Goal: Use online tool/utility: Utilize a website feature to perform a specific function

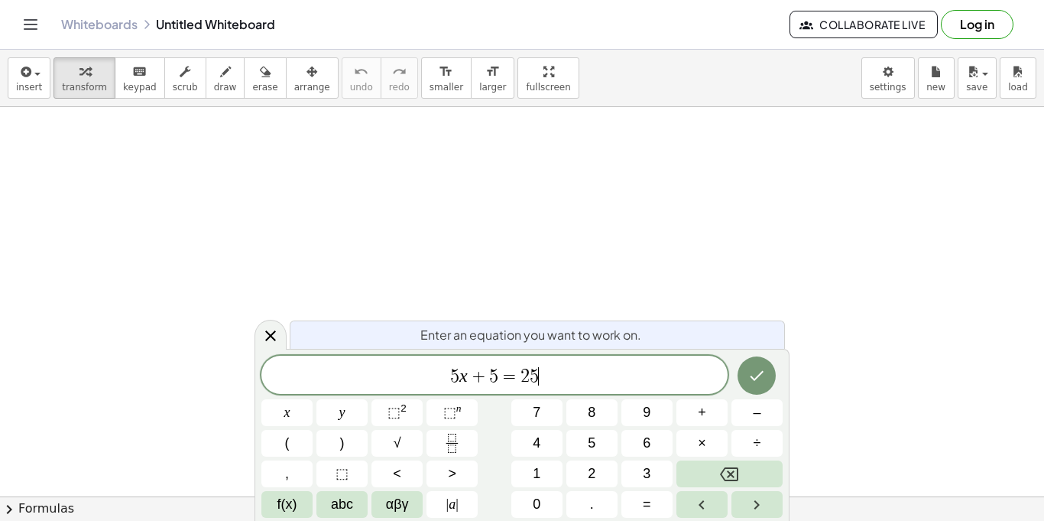
scroll to position [8, 0]
click at [767, 381] on button "Done" at bounding box center [757, 375] width 38 height 38
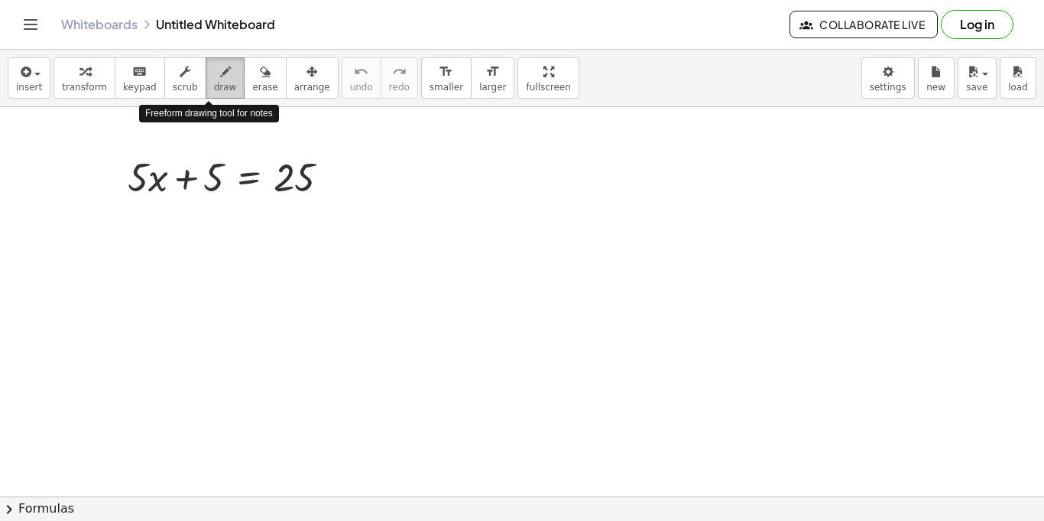
click at [206, 72] on button "draw" at bounding box center [226, 77] width 40 height 41
drag, startPoint x: 128, startPoint y: 245, endPoint x: 155, endPoint y: 245, distance: 26.8
click at [254, 67] on div "button" at bounding box center [264, 71] width 25 height 18
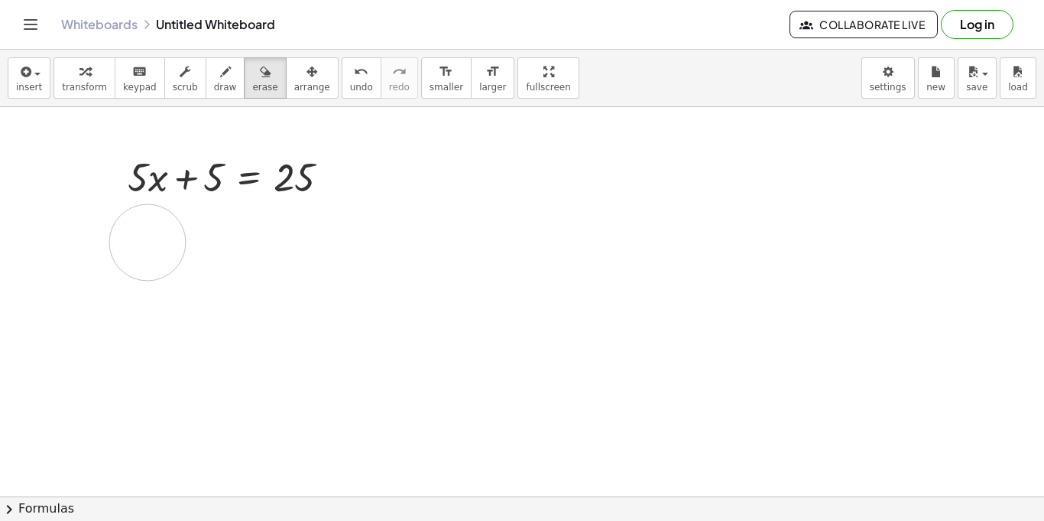
drag, startPoint x: 156, startPoint y: 244, endPoint x: 148, endPoint y: 242, distance: 8.5
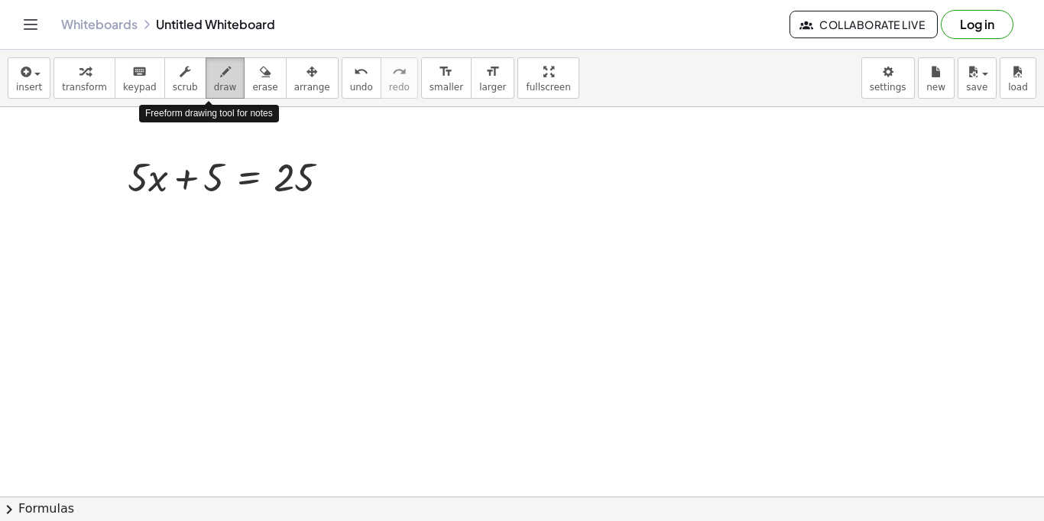
click at [214, 85] on span "draw" at bounding box center [225, 87] width 23 height 11
drag, startPoint x: 105, startPoint y: 213, endPoint x: 141, endPoint y: 216, distance: 36.1
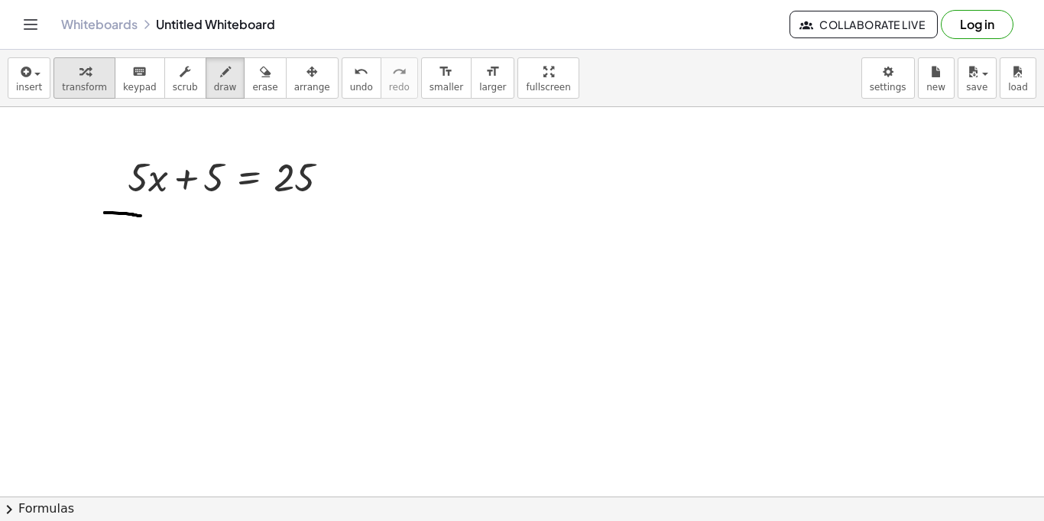
click at [70, 86] on span "transform" at bounding box center [84, 87] width 45 height 11
drag, startPoint x: 218, startPoint y: 168, endPoint x: 362, endPoint y: 167, distance: 144.5
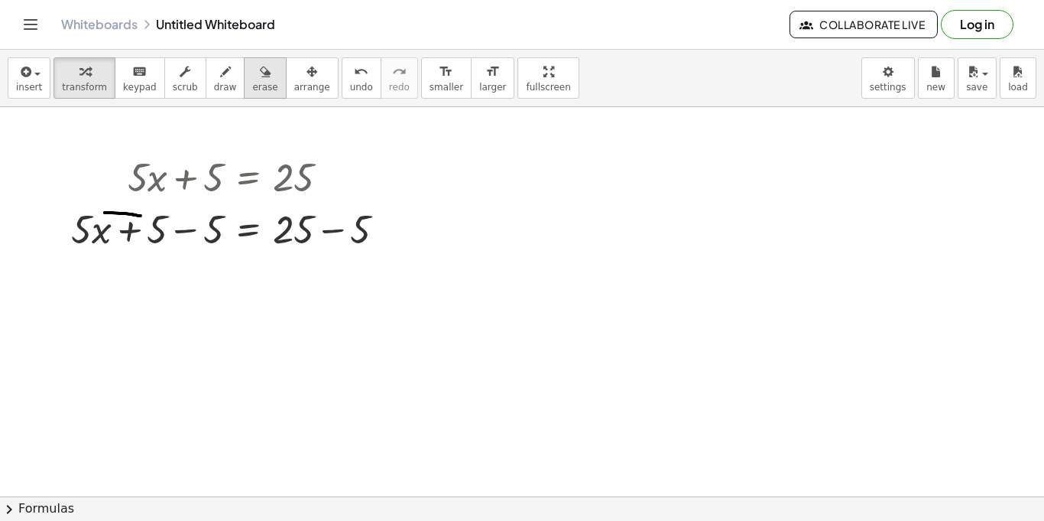
click at [255, 76] on div "button" at bounding box center [264, 71] width 25 height 18
click at [135, 78] on icon "keyboard" at bounding box center [139, 72] width 15 height 18
click at [88, 77] on div "button" at bounding box center [84, 71] width 45 height 18
drag, startPoint x: 216, startPoint y: 232, endPoint x: 163, endPoint y: 235, distance: 52.8
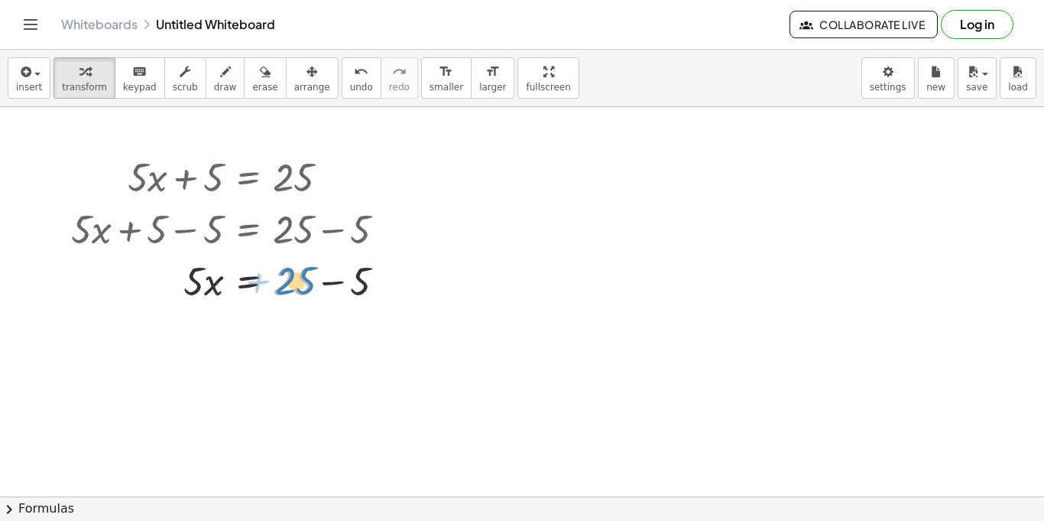
click at [297, 282] on div at bounding box center [234, 280] width 342 height 52
drag, startPoint x: 361, startPoint y: 284, endPoint x: 307, endPoint y: 281, distance: 54.3
drag, startPoint x: 196, startPoint y: 333, endPoint x: 295, endPoint y: 326, distance: 99.6
click at [295, 326] on div at bounding box center [234, 332] width 342 height 52
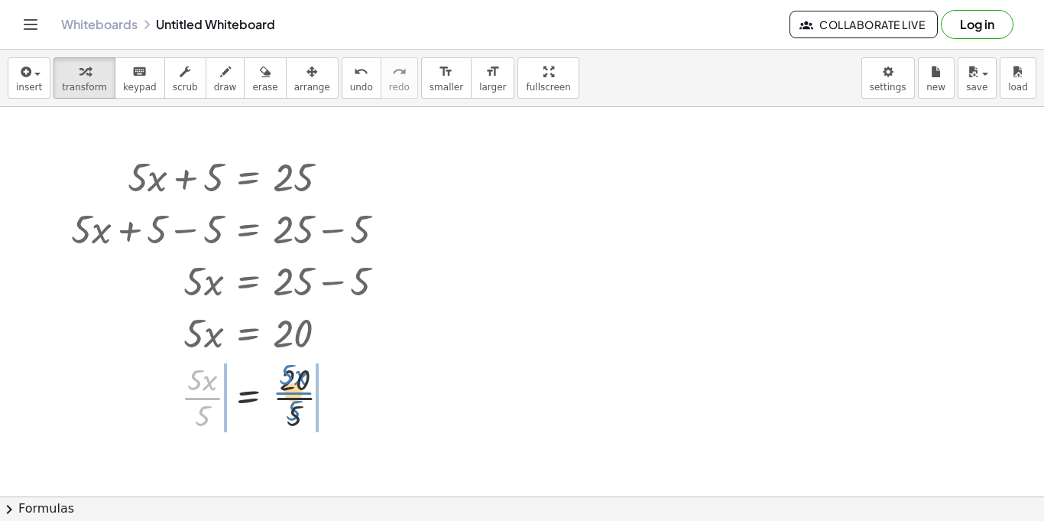
drag, startPoint x: 200, startPoint y: 400, endPoint x: 299, endPoint y: 394, distance: 99.5
click at [299, 394] on div at bounding box center [234, 396] width 342 height 76
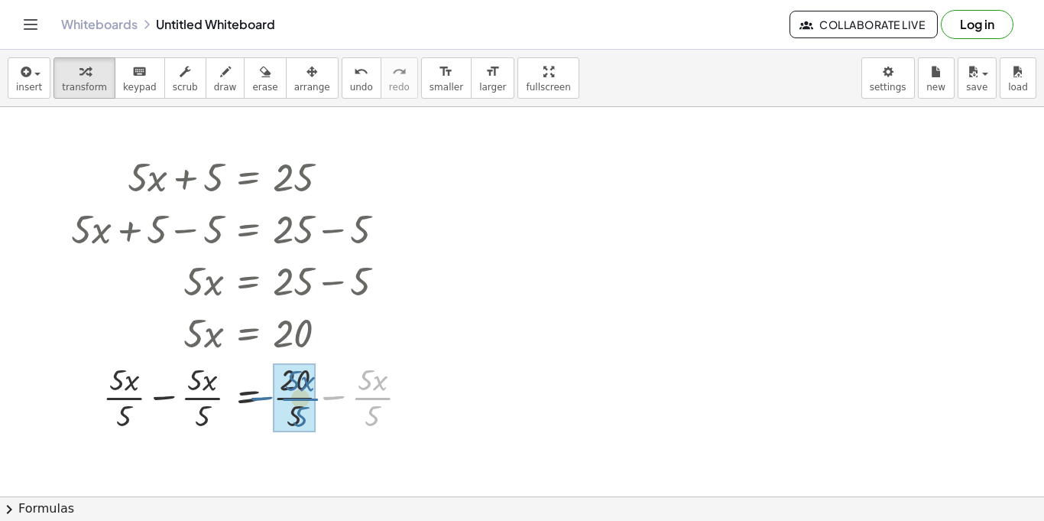
drag, startPoint x: 370, startPoint y: 391, endPoint x: 297, endPoint y: 391, distance: 73.4
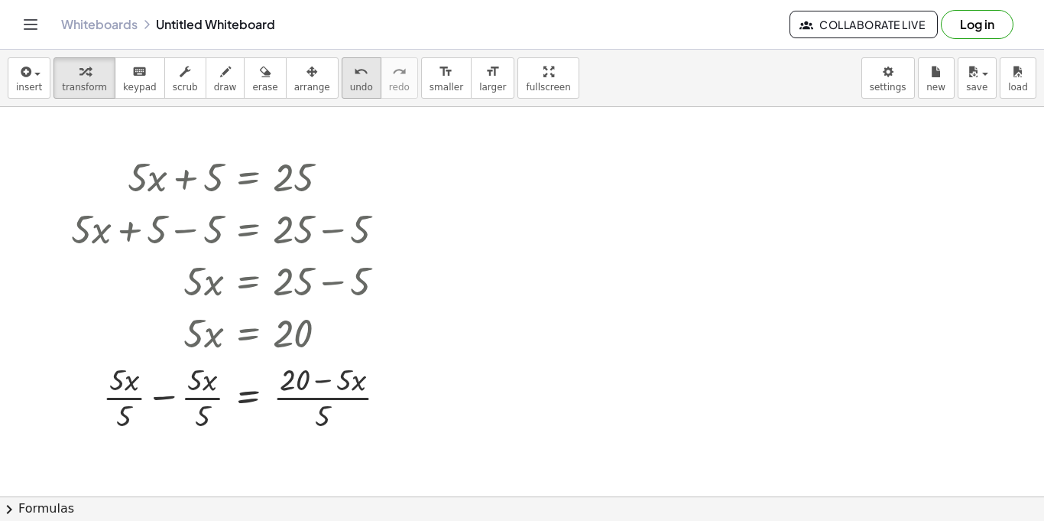
click at [354, 73] on icon "undo" at bounding box center [361, 72] width 15 height 18
click at [354, 74] on icon "undo" at bounding box center [361, 72] width 15 height 18
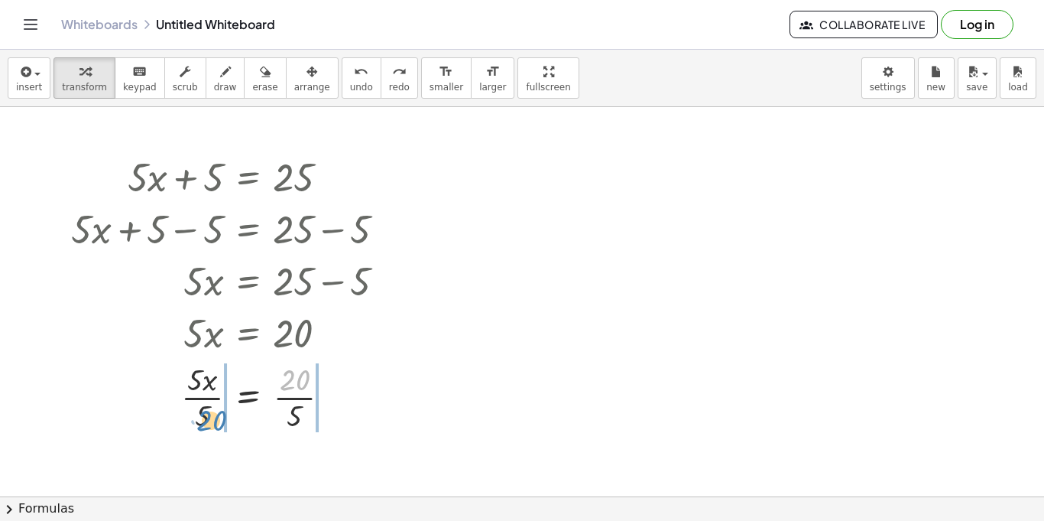
drag, startPoint x: 290, startPoint y: 388, endPoint x: 204, endPoint y: 428, distance: 94.7
click at [204, 428] on div at bounding box center [234, 396] width 342 height 76
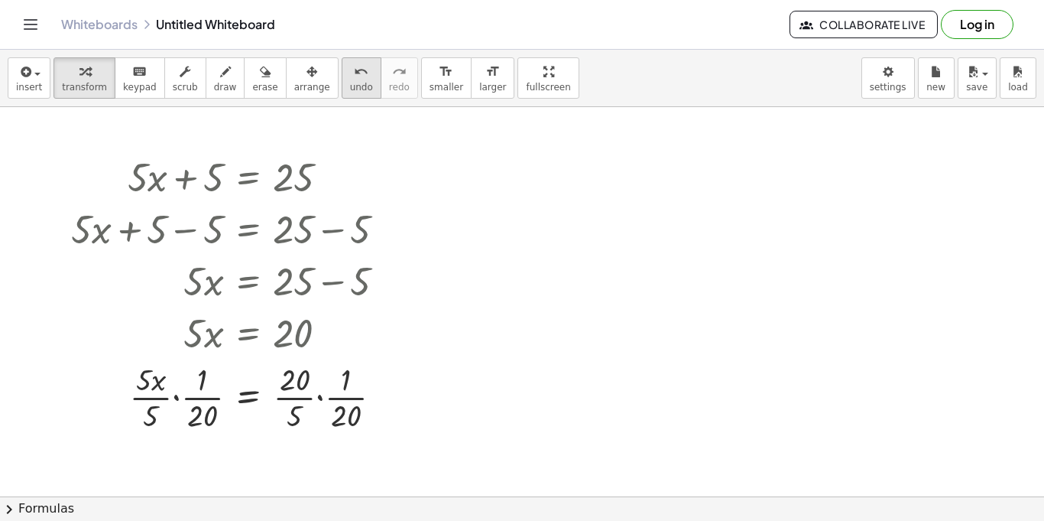
click at [354, 73] on icon "undo" at bounding box center [361, 72] width 15 height 18
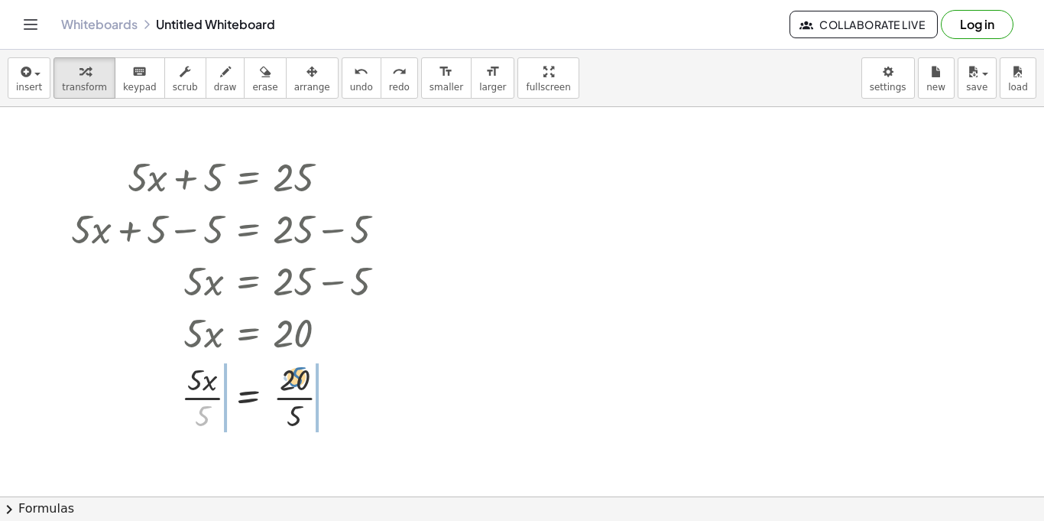
drag, startPoint x: 203, startPoint y: 419, endPoint x: 299, endPoint y: 380, distance: 103.9
click at [299, 380] on div at bounding box center [234, 396] width 239 height 76
click at [350, 91] on span "undo" at bounding box center [361, 87] width 23 height 11
drag, startPoint x: 204, startPoint y: 379, endPoint x: 294, endPoint y: 373, distance: 89.7
click at [294, 373] on div at bounding box center [234, 396] width 283 height 76
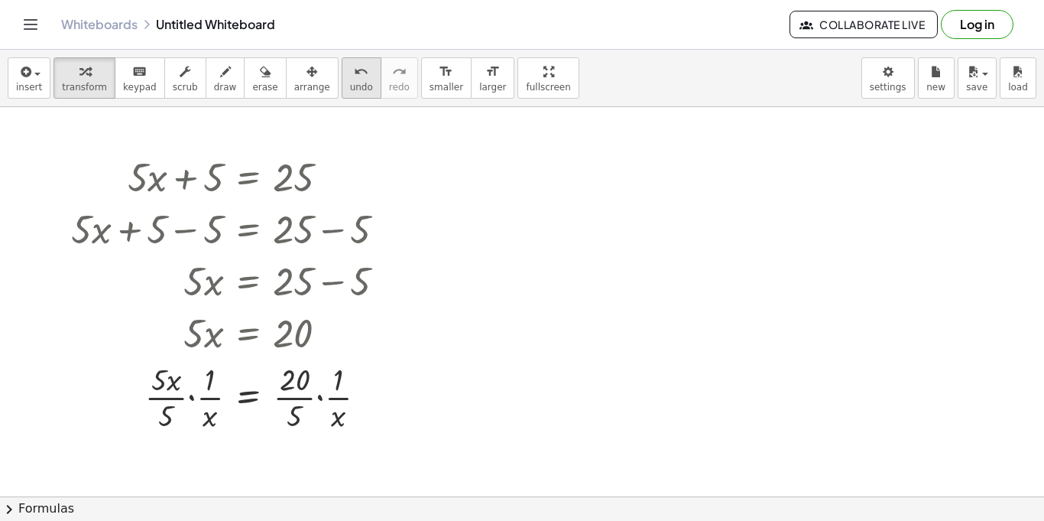
click at [350, 85] on span "undo" at bounding box center [361, 87] width 23 height 11
click at [195, 376] on div at bounding box center [234, 396] width 270 height 76
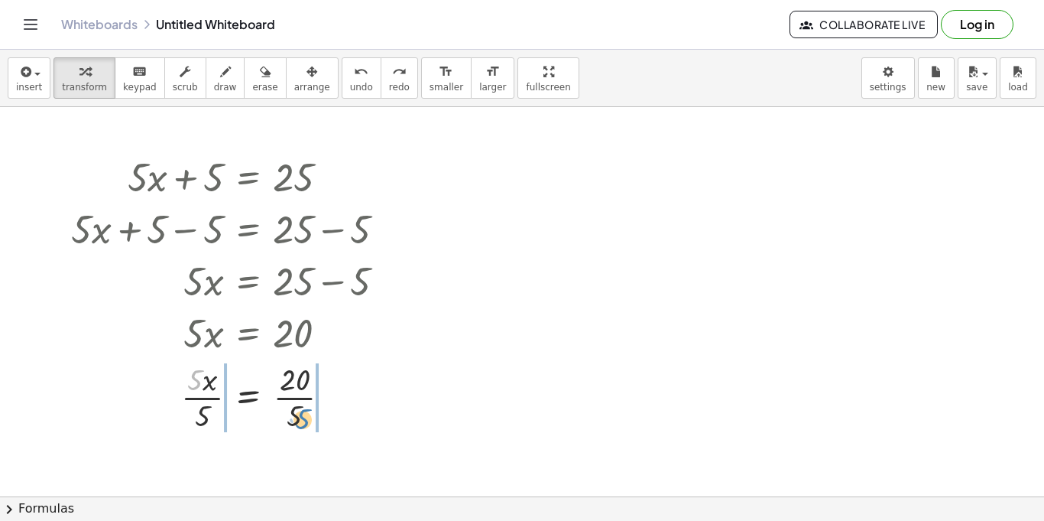
drag, startPoint x: 200, startPoint y: 378, endPoint x: 307, endPoint y: 417, distance: 113.9
click at [307, 417] on div at bounding box center [234, 396] width 270 height 76
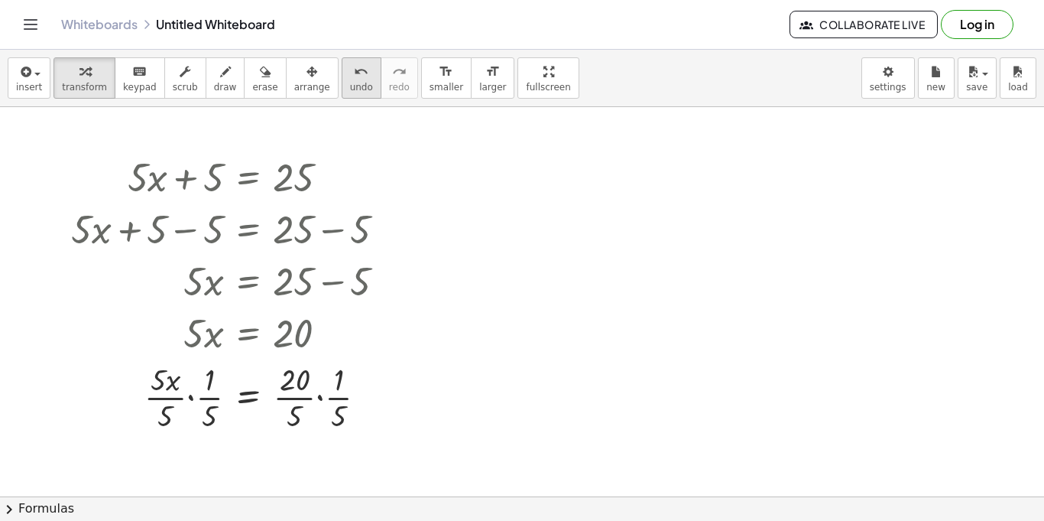
click at [342, 72] on button "undo undo" at bounding box center [362, 77] width 40 height 41
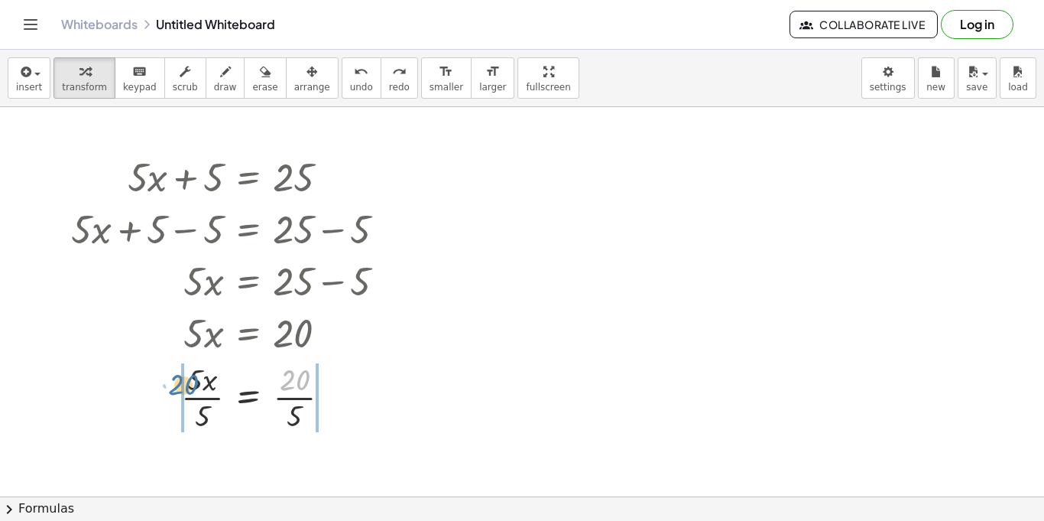
drag, startPoint x: 289, startPoint y: 384, endPoint x: 177, endPoint y: 388, distance: 112.5
click at [177, 388] on div at bounding box center [234, 396] width 268 height 76
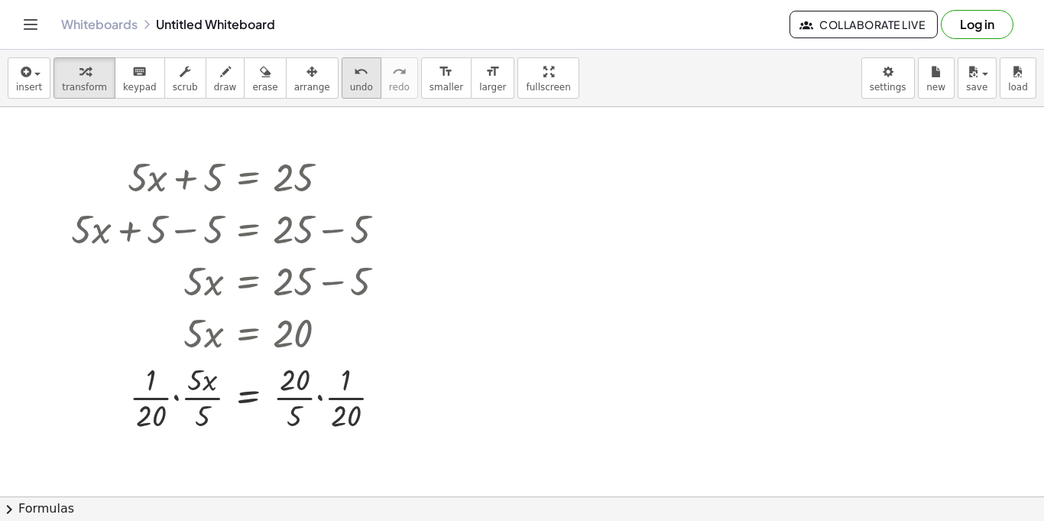
click at [350, 68] on div "undo" at bounding box center [361, 71] width 23 height 18
click at [297, 381] on div at bounding box center [234, 396] width 239 height 76
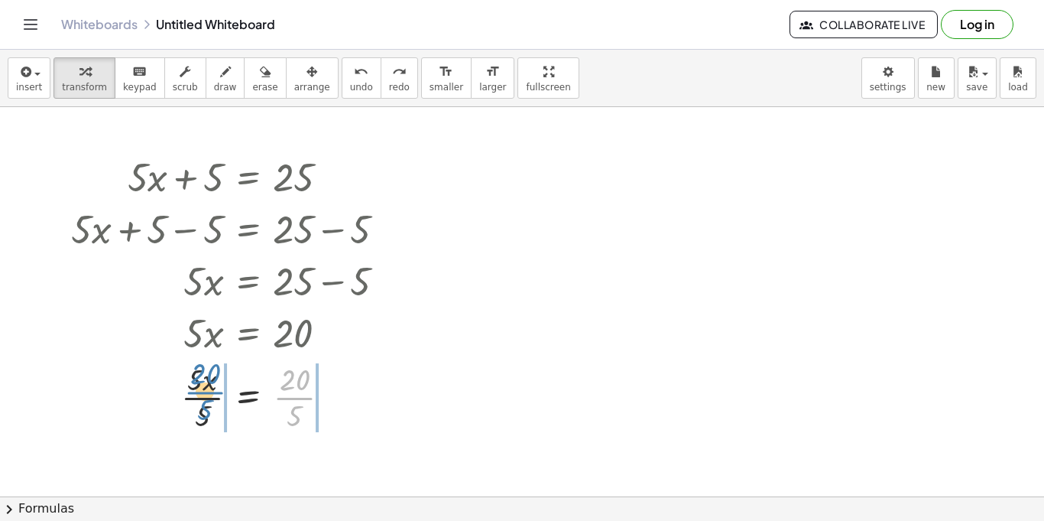
drag, startPoint x: 297, startPoint y: 397, endPoint x: 206, endPoint y: 391, distance: 91.1
click at [206, 391] on div at bounding box center [234, 396] width 239 height 76
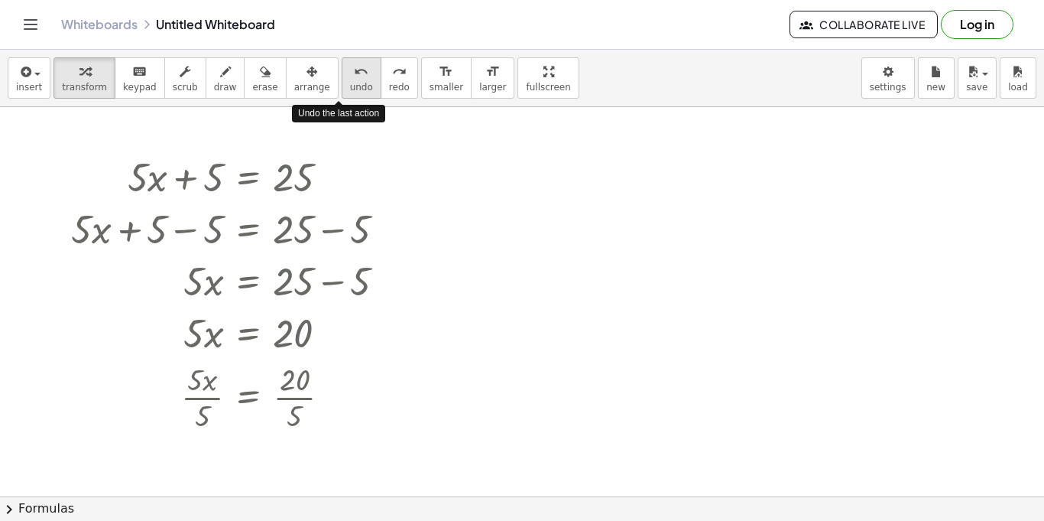
click at [354, 69] on icon "undo" at bounding box center [361, 72] width 15 height 18
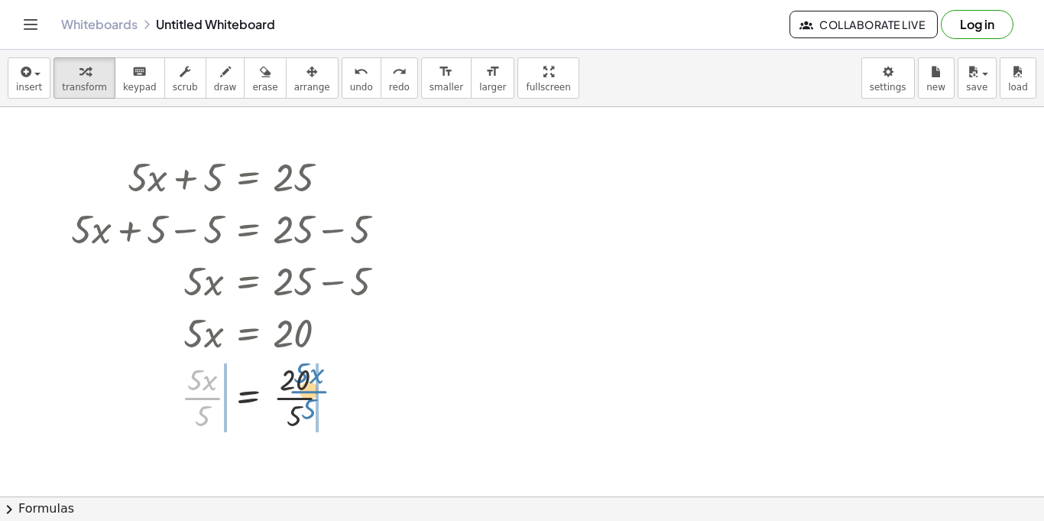
drag, startPoint x: 201, startPoint y: 394, endPoint x: 306, endPoint y: 388, distance: 105.0
click at [306, 388] on div at bounding box center [234, 396] width 342 height 76
